Goal: Navigation & Orientation: Find specific page/section

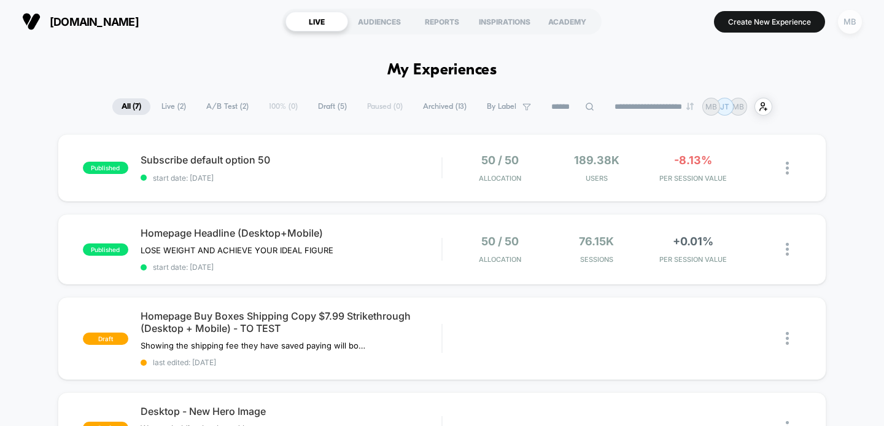
click at [846, 23] on div "MB" at bounding box center [850, 22] width 24 height 24
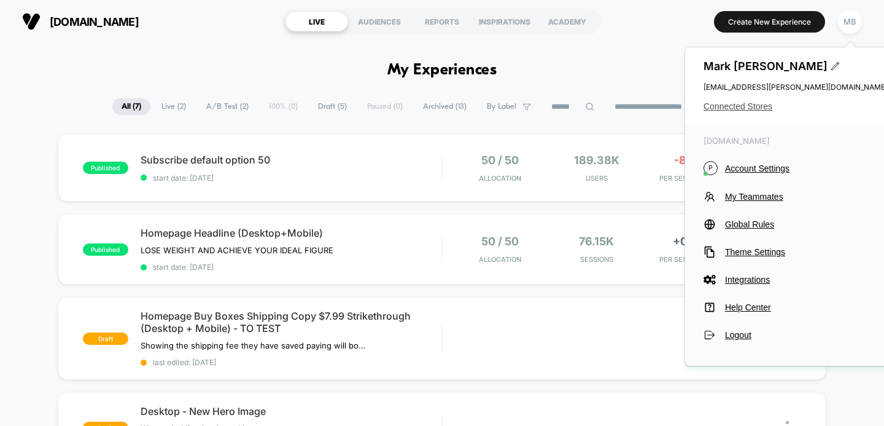
click at [746, 106] on span "Connected Stores" at bounding box center [796, 106] width 184 height 10
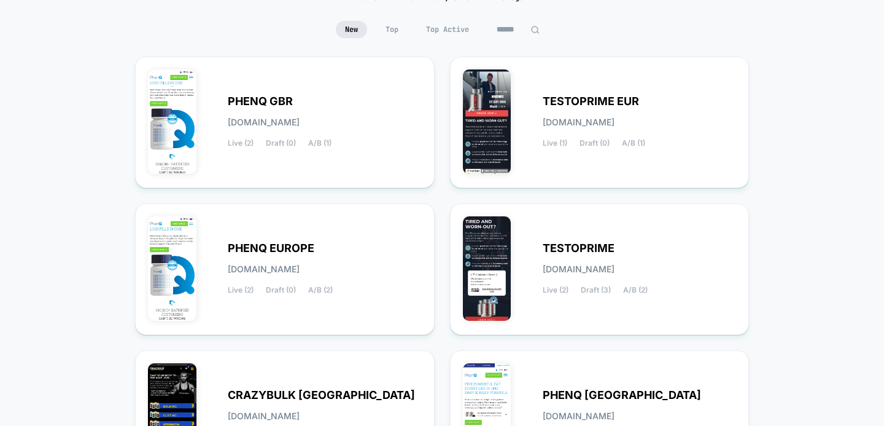
scroll to position [51, 0]
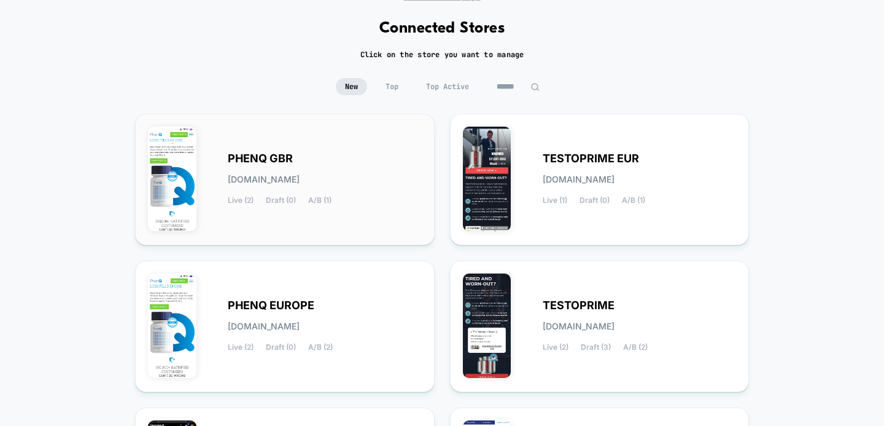
click at [309, 172] on div "PHENQ GBR [DOMAIN_NAME] Live (2) Draft (0) A/B (1)" at bounding box center [325, 179] width 194 height 50
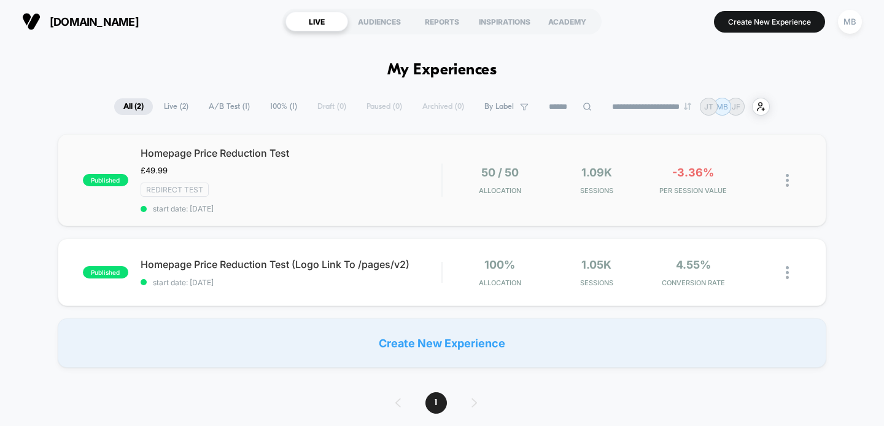
click at [271, 154] on span "Homepage Price Reduction Test" at bounding box center [291, 153] width 301 height 12
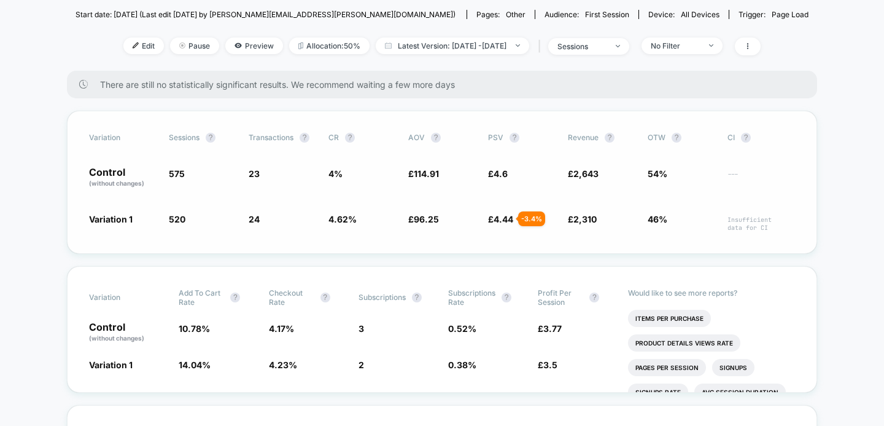
scroll to position [167, 0]
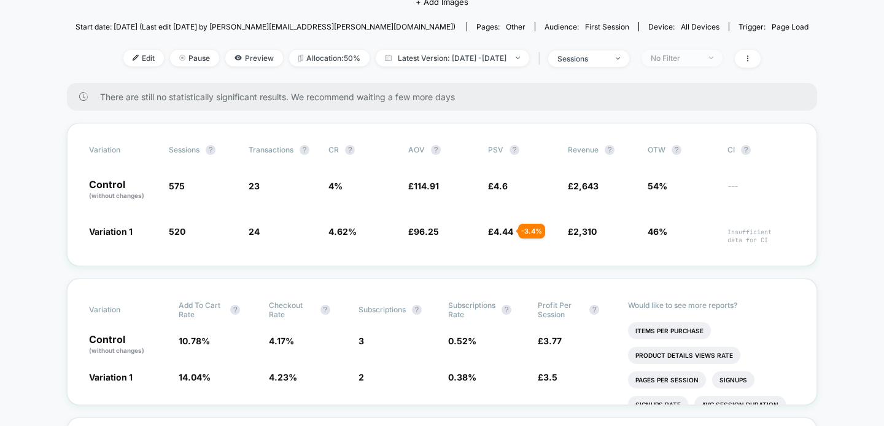
click at [723, 61] on span "No Filter" at bounding box center [682, 58] width 81 height 17
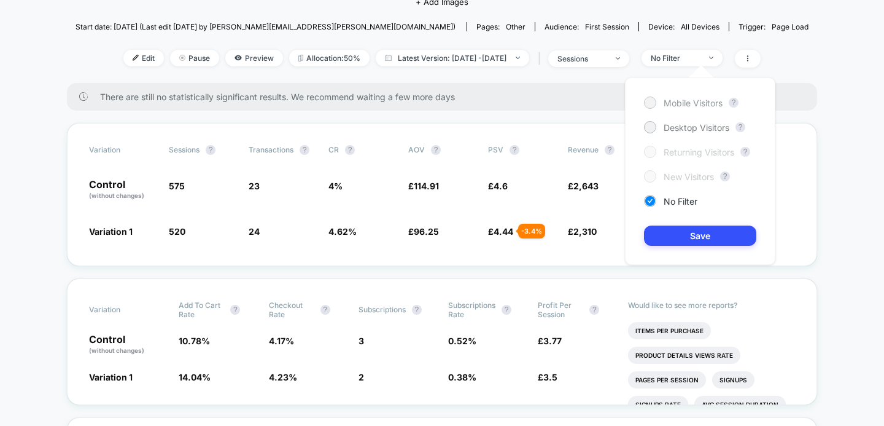
click at [651, 100] on div at bounding box center [649, 102] width 9 height 9
click at [688, 230] on button "Save" at bounding box center [700, 235] width 112 height 20
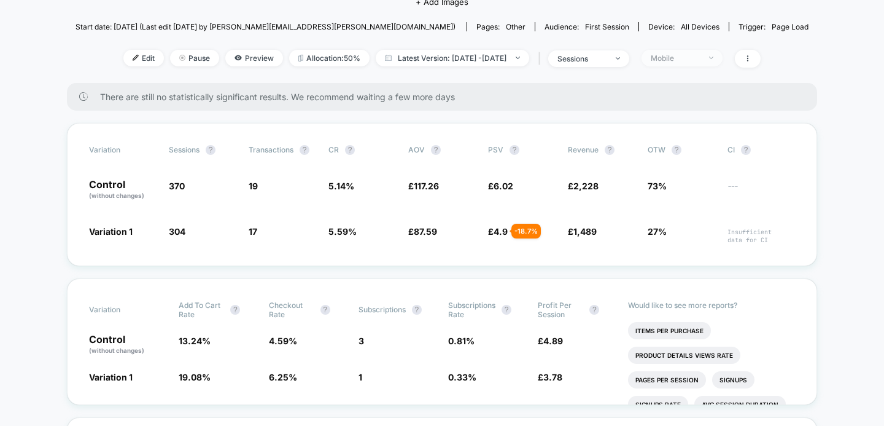
click at [709, 58] on div at bounding box center [704, 58] width 9 height 1
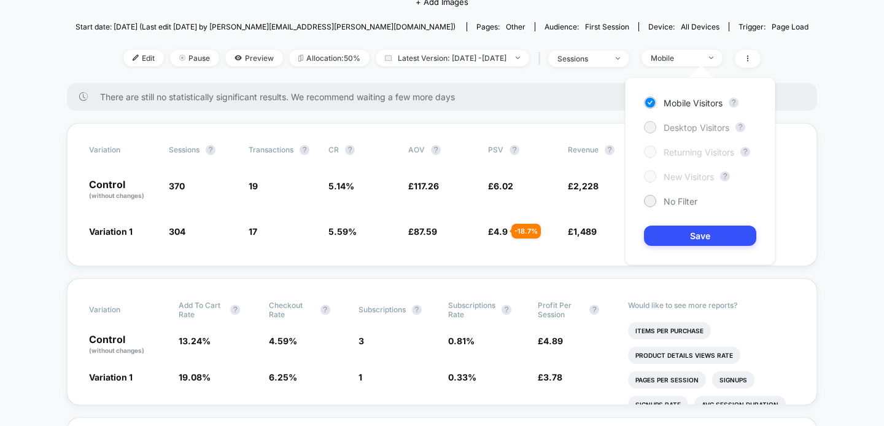
click at [649, 129] on div at bounding box center [649, 126] width 9 height 9
click at [675, 231] on button "Save" at bounding box center [700, 235] width 112 height 20
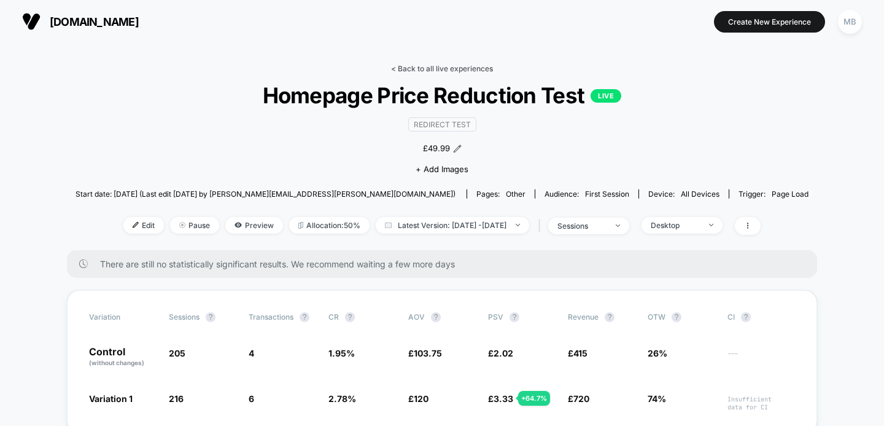
click at [446, 70] on link "< Back to all live experiences" at bounding box center [442, 68] width 102 height 9
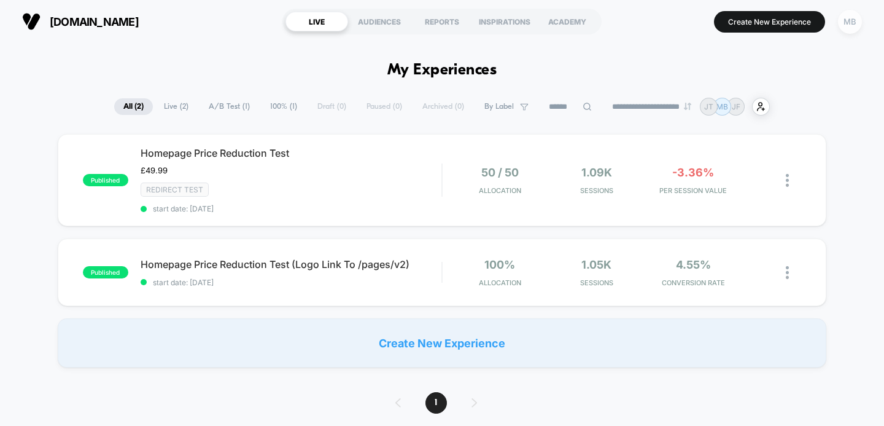
click at [854, 25] on div "MB" at bounding box center [850, 22] width 24 height 24
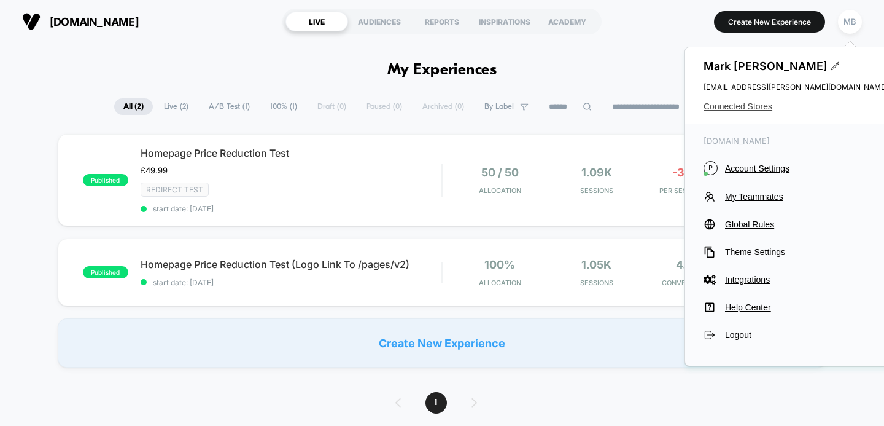
click at [747, 110] on span "Connected Stores" at bounding box center [796, 106] width 184 height 10
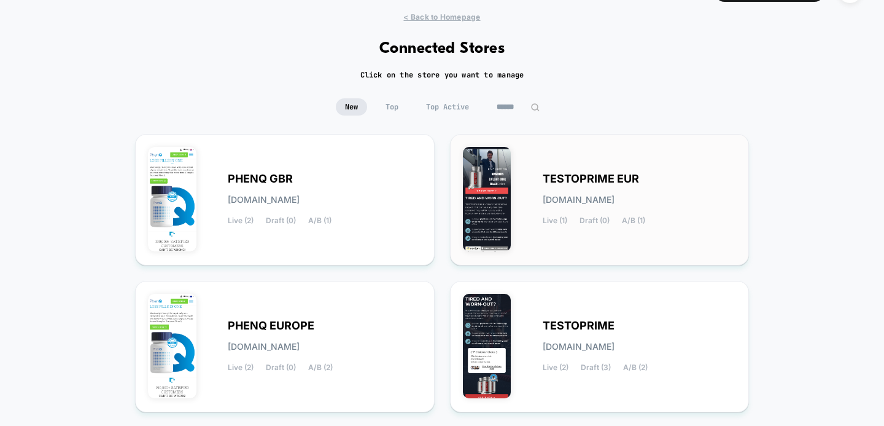
scroll to position [37, 0]
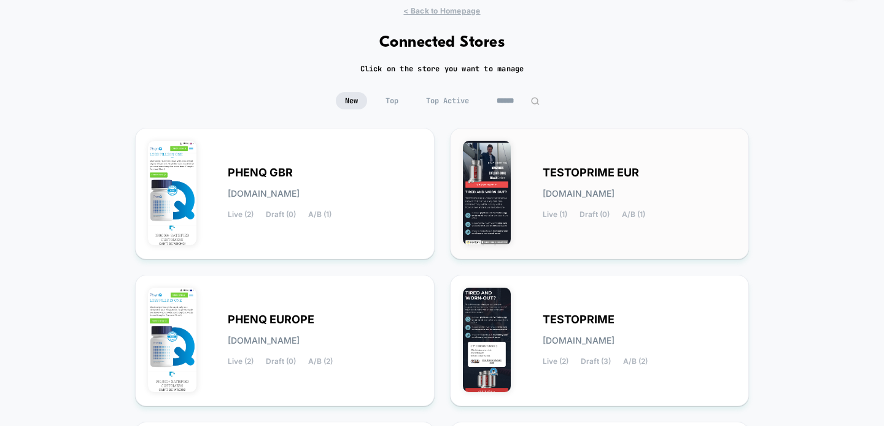
click at [539, 173] on div "TESTOPRIME EUR [DOMAIN_NAME] Live (1) Draft (0) A/B (1)" at bounding box center [600, 194] width 274 height 106
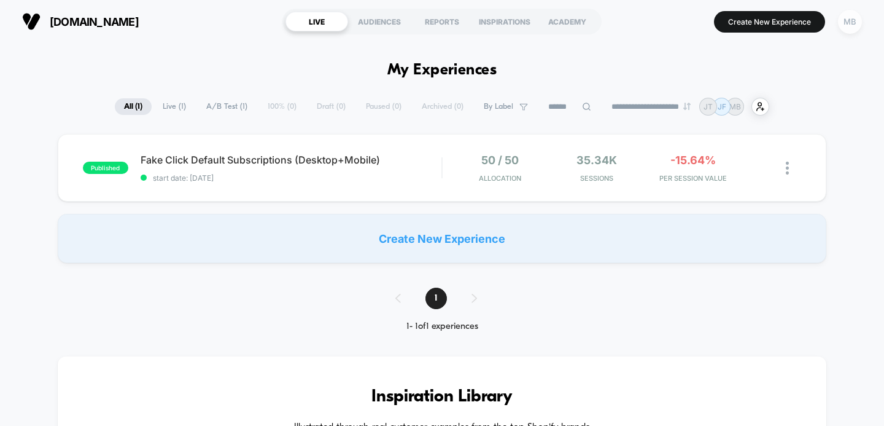
click at [855, 27] on div "MB" at bounding box center [850, 22] width 24 height 24
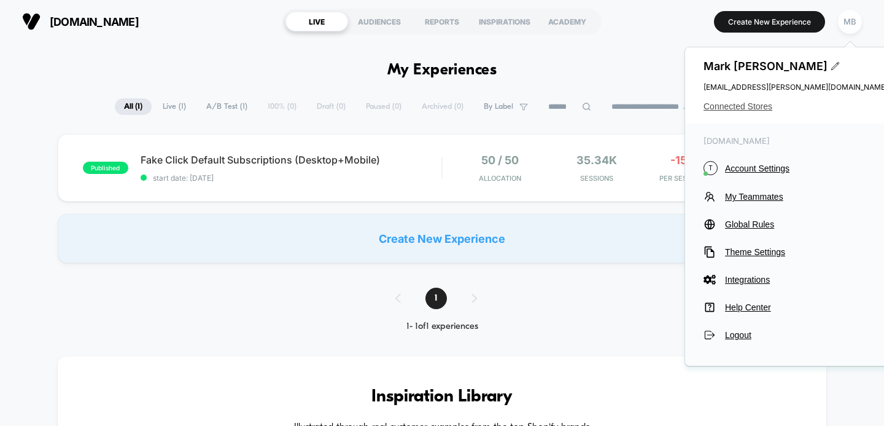
click at [754, 107] on span "Connected Stores" at bounding box center [796, 106] width 184 height 10
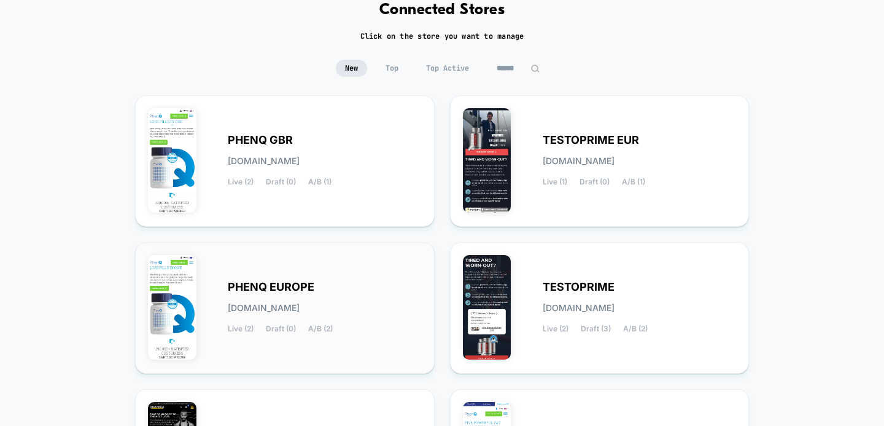
scroll to position [72, 0]
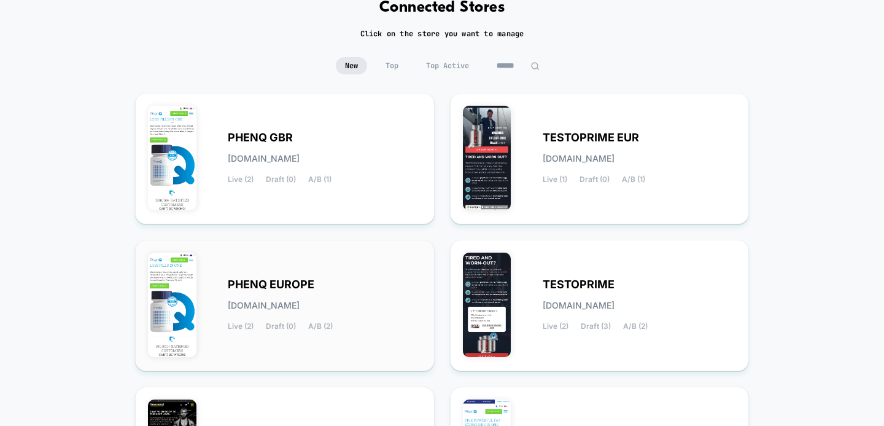
click at [322, 289] on div "PHENQ EUROPE [DOMAIN_NAME] Live (2) Draft (0) A/B (2)" at bounding box center [325, 305] width 194 height 50
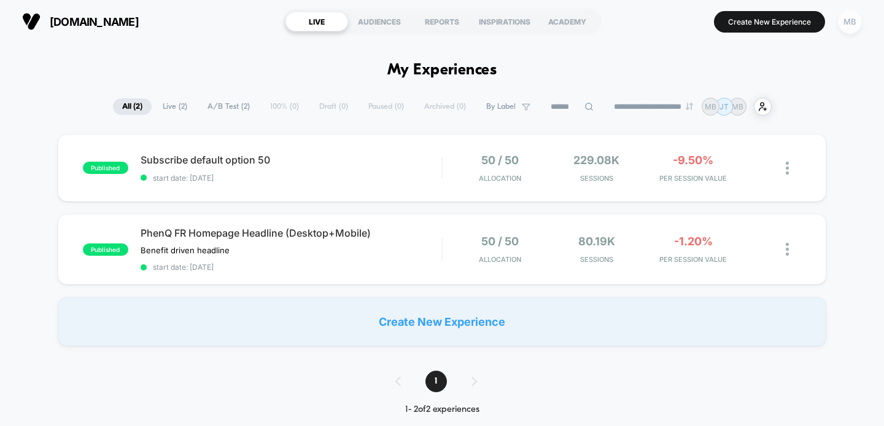
click at [852, 20] on div "MB" at bounding box center [850, 22] width 24 height 24
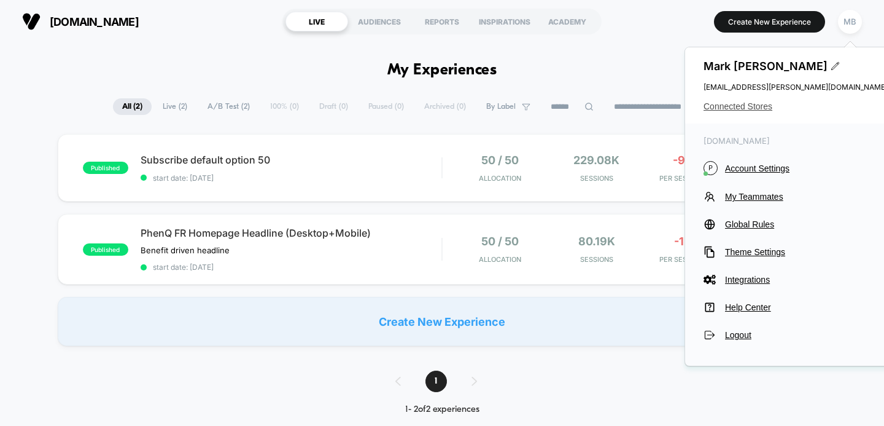
click at [752, 106] on span "Connected Stores" at bounding box center [796, 106] width 184 height 10
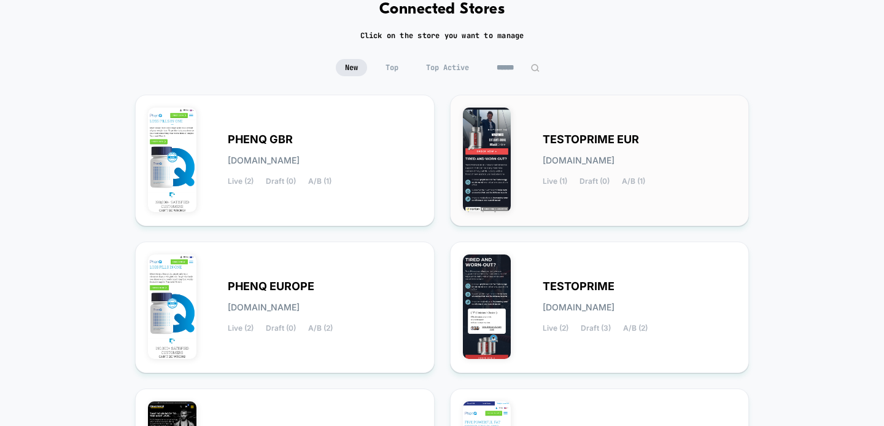
scroll to position [115, 0]
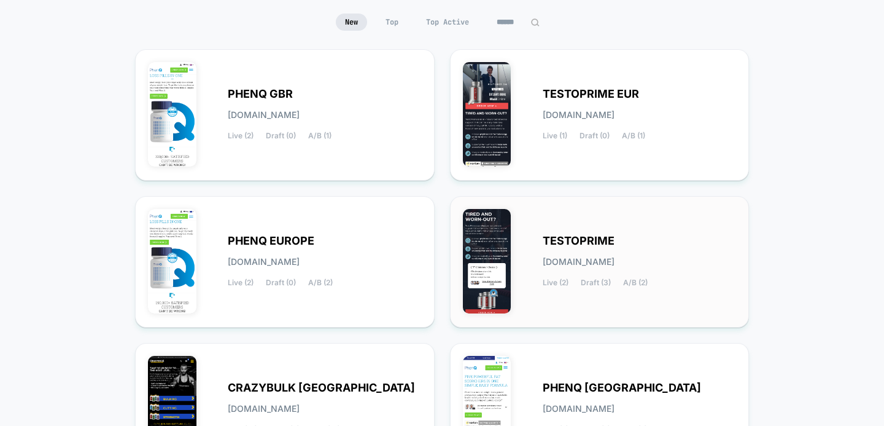
click at [563, 241] on span "TESTOPRIME" at bounding box center [579, 240] width 72 height 9
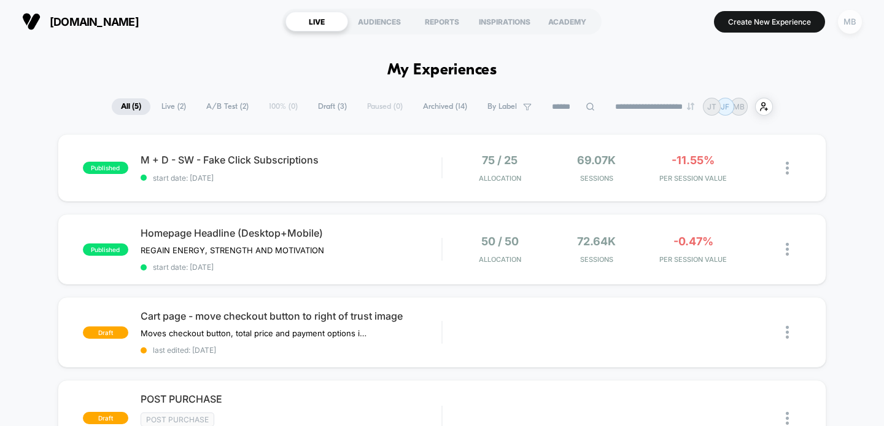
click at [854, 26] on div "MB" at bounding box center [850, 22] width 24 height 24
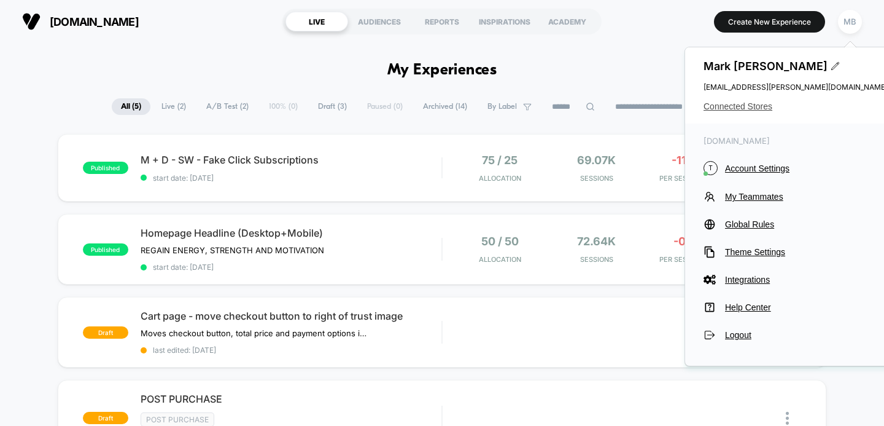
click at [758, 104] on span "Connected Stores" at bounding box center [796, 106] width 184 height 10
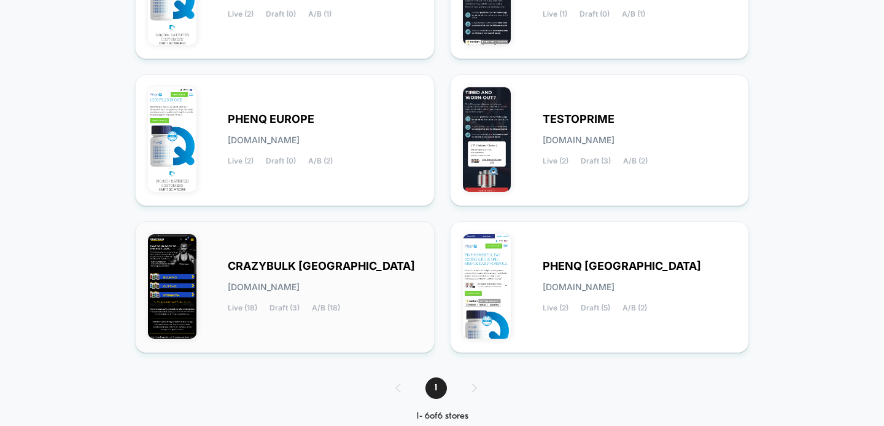
click at [280, 284] on span "[DOMAIN_NAME]" at bounding box center [264, 286] width 72 height 9
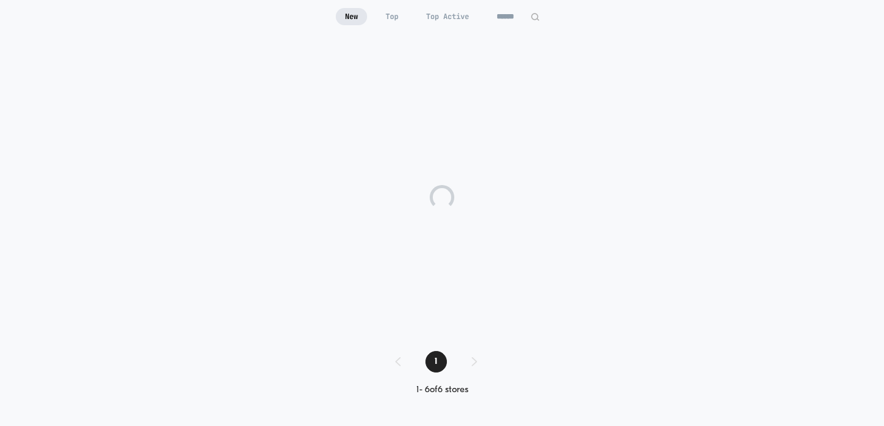
scroll to position [93, 0]
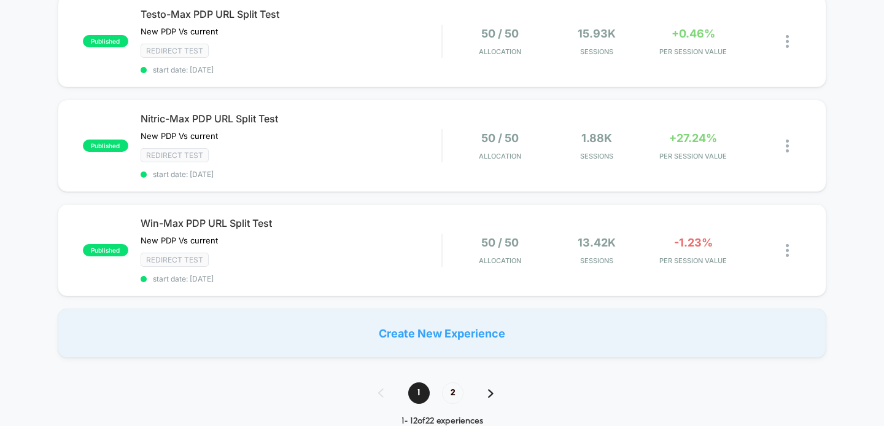
scroll to position [1060, 0]
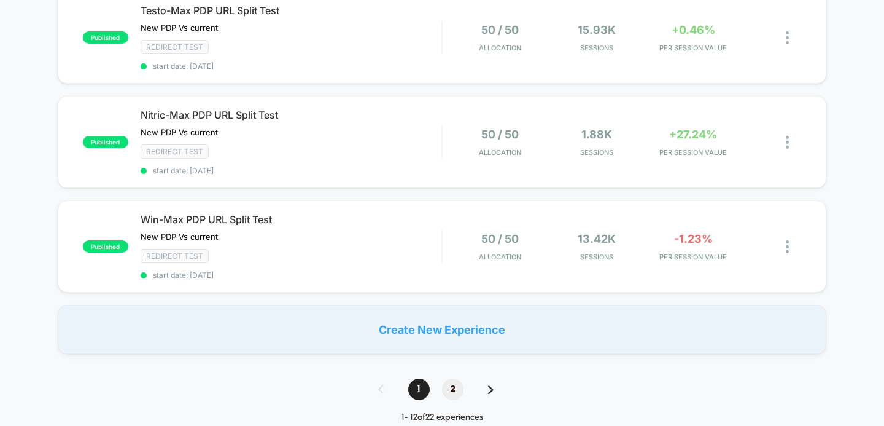
click at [453, 378] on span "2" at bounding box center [452, 388] width 21 height 21
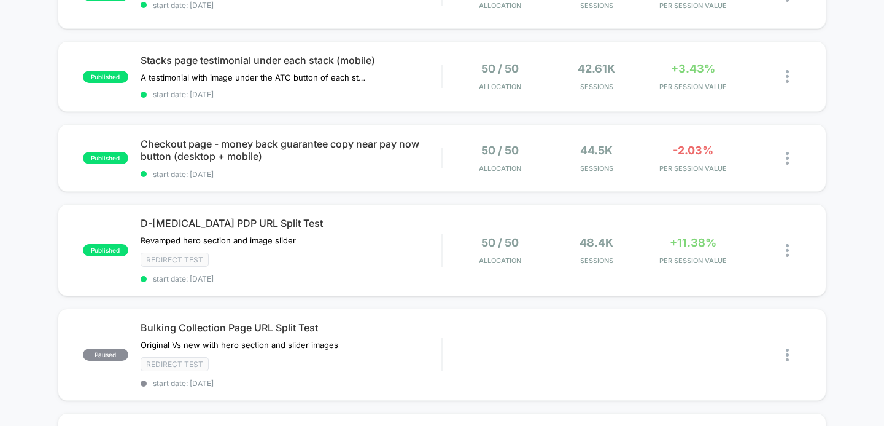
scroll to position [360, 0]
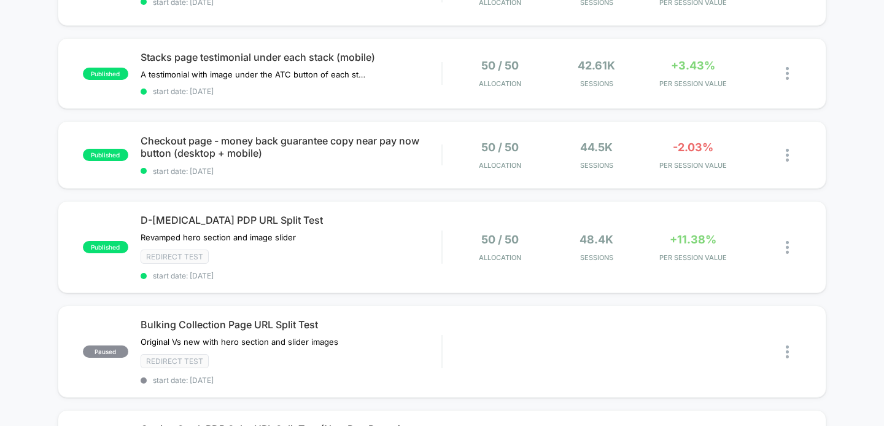
click at [854, 147] on div "published Anvarol PDP URL Split Test New PDP Vs current Click to edit experienc…" at bounding box center [442, 256] width 884 height 964
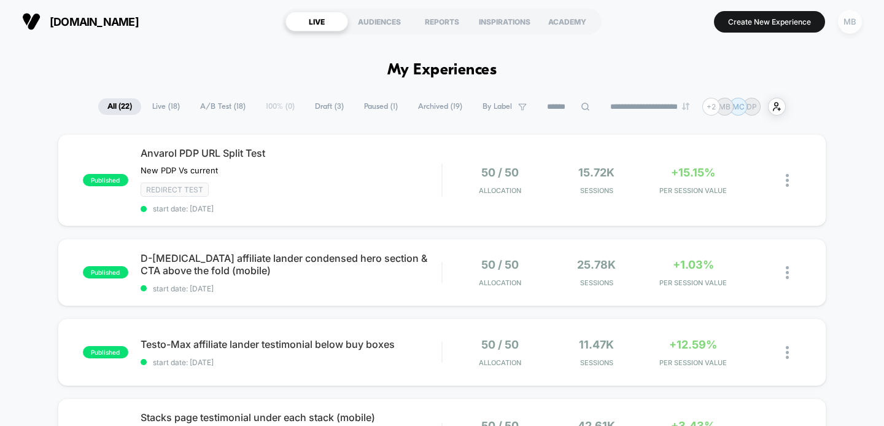
click at [852, 29] on div "MB" at bounding box center [850, 22] width 24 height 24
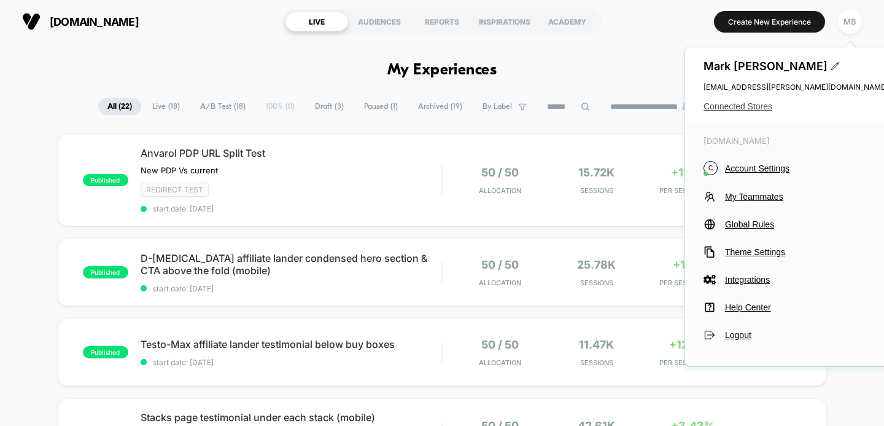
click at [753, 106] on span "Connected Stores" at bounding box center [796, 106] width 184 height 10
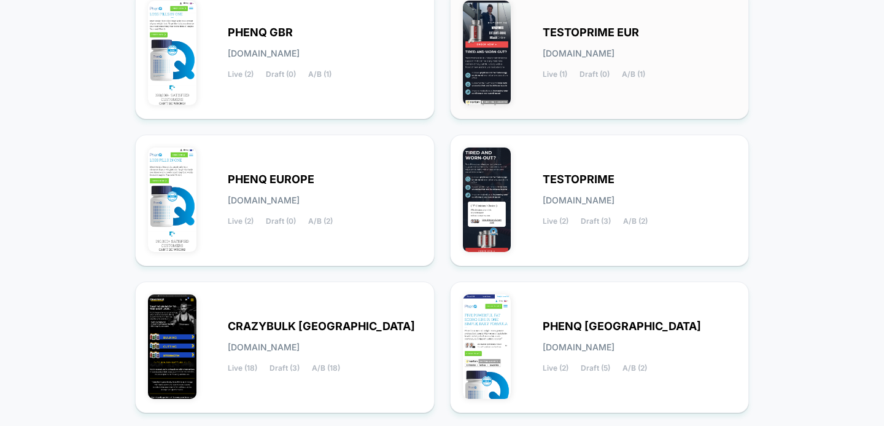
scroll to position [263, 0]
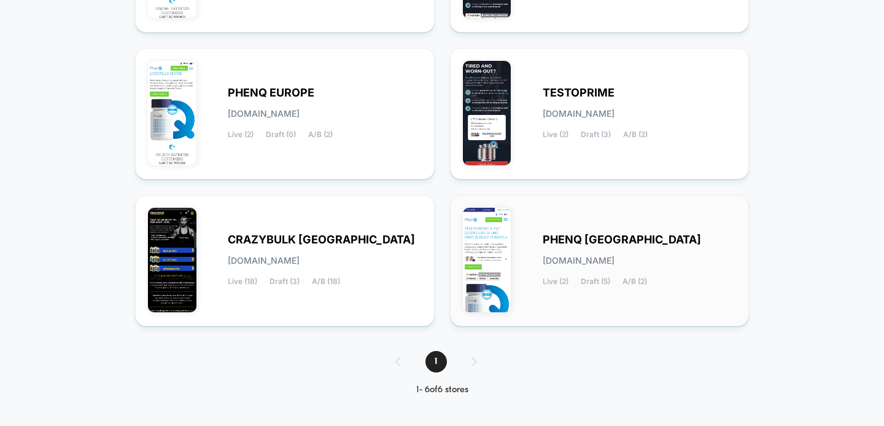
click at [583, 223] on div "PHENQ USA [DOMAIN_NAME] Live (2) Draft (5) A/B (2)" at bounding box center [600, 261] width 274 height 106
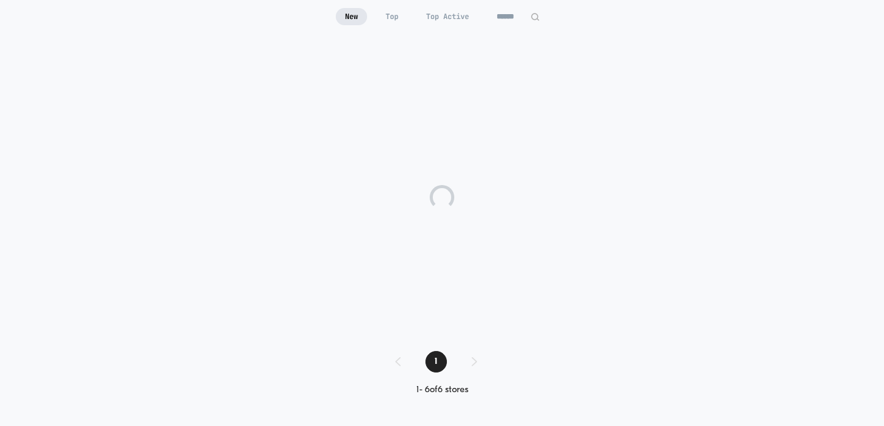
scroll to position [120, 0]
